Goal: Transaction & Acquisition: Purchase product/service

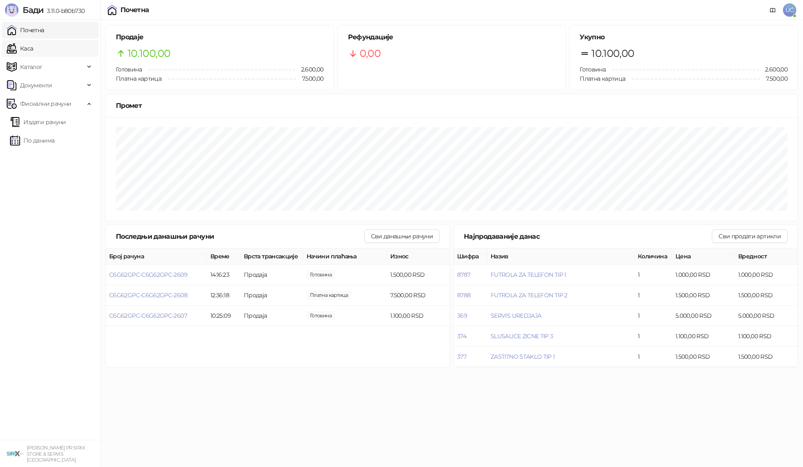
click at [33, 53] on link "Каса" at bounding box center [20, 48] width 26 height 17
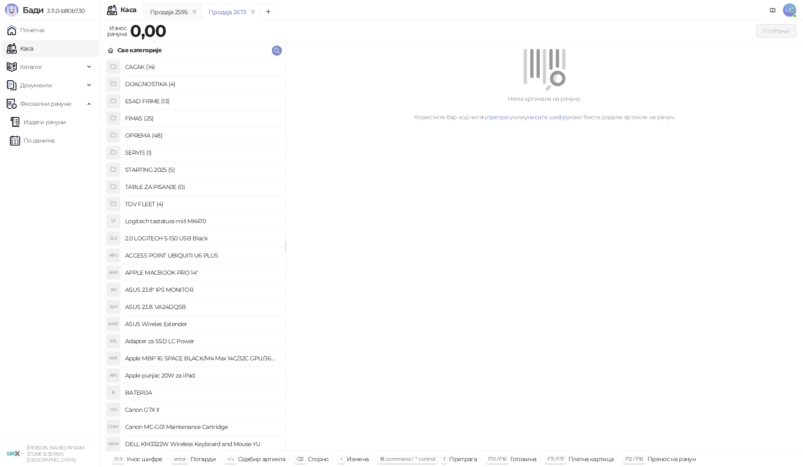
click at [133, 135] on h4 "OPREMA (48)" at bounding box center [201, 135] width 153 height 13
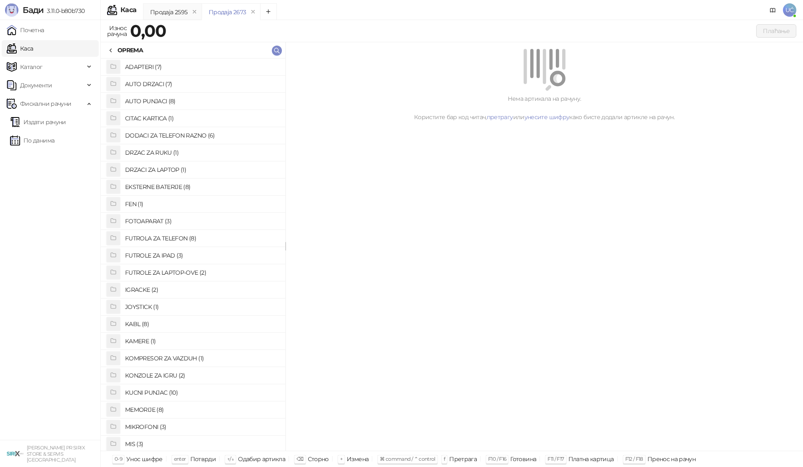
click at [161, 218] on h4 "FOTOAPARAT (3)" at bounding box center [201, 220] width 153 height 13
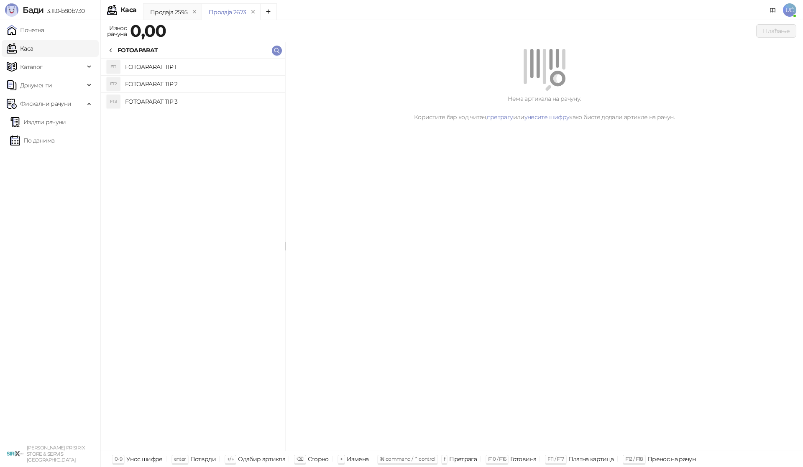
click at [186, 101] on h4 "FOTOAPARAT TIP 3" at bounding box center [201, 101] width 153 height 13
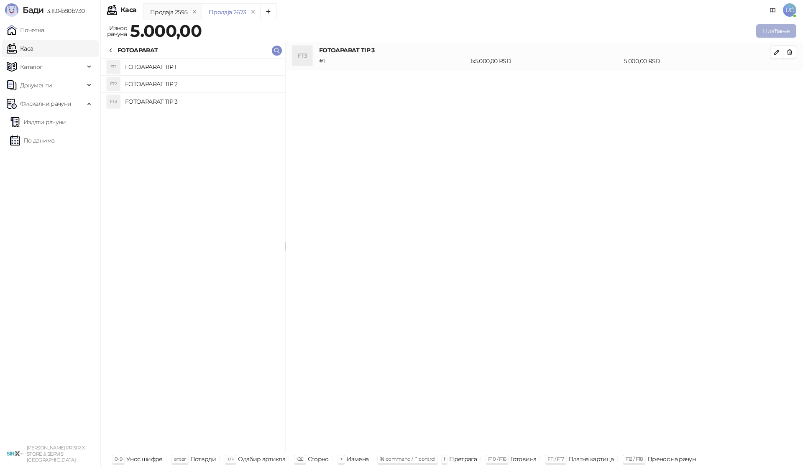
click at [772, 34] on button "Плаћање" at bounding box center [776, 30] width 40 height 13
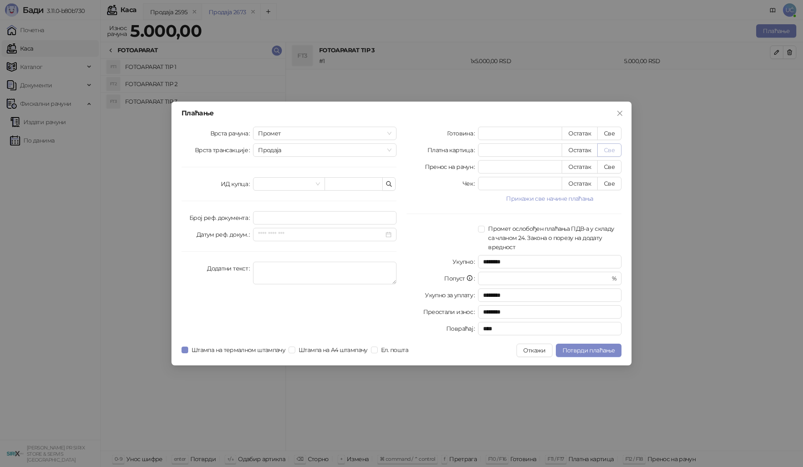
click at [617, 151] on button "Све" at bounding box center [609, 149] width 24 height 13
type input "****"
click at [563, 354] on button "Потврди плаћање" at bounding box center [589, 350] width 66 height 13
